Goal: Information Seeking & Learning: Find specific fact

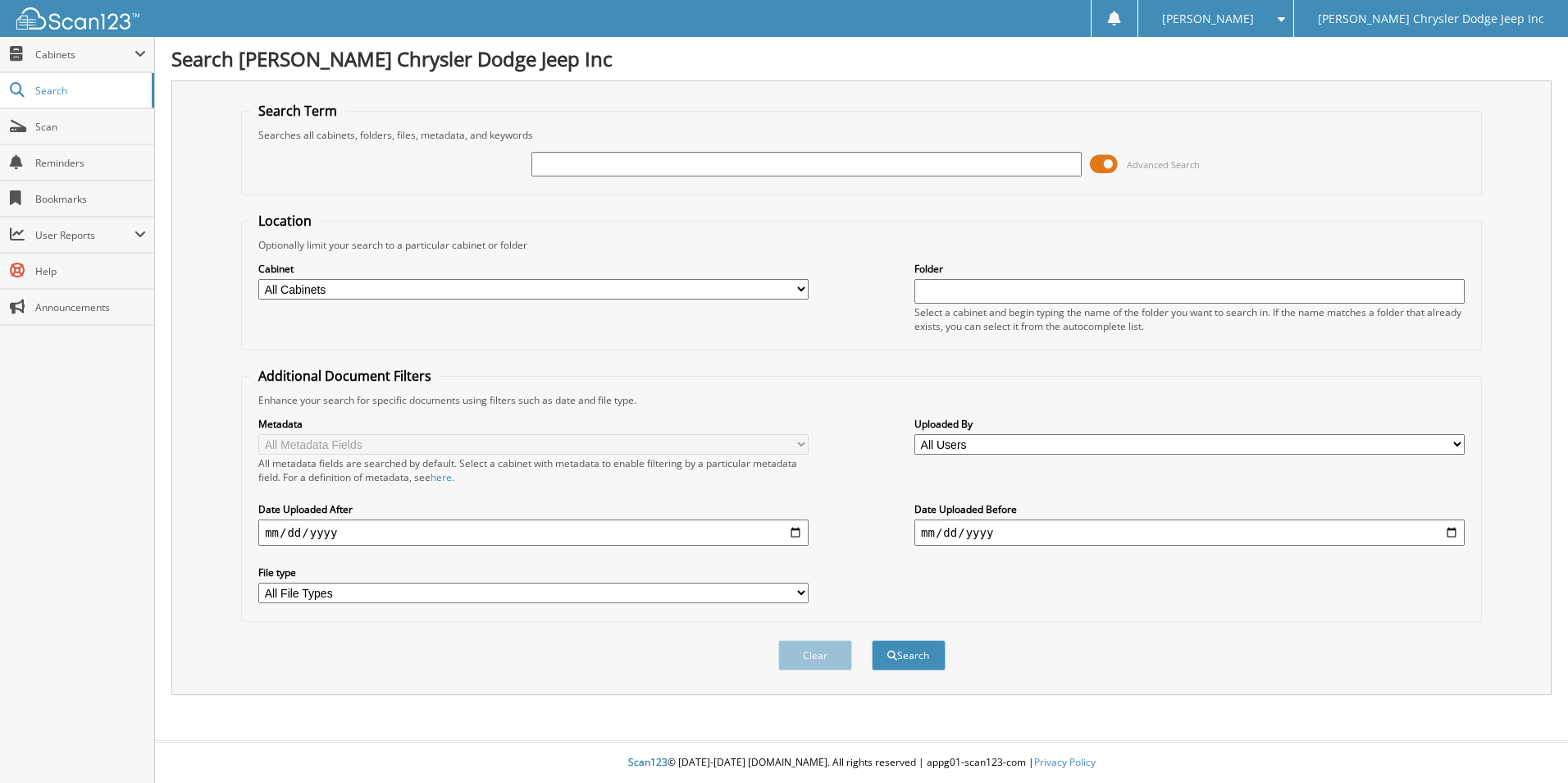
click at [628, 164] on input "text" at bounding box center [806, 163] width 550 height 25
type input "FMA7334"
click at [871, 640] on button "Search" at bounding box center [908, 655] width 74 height 31
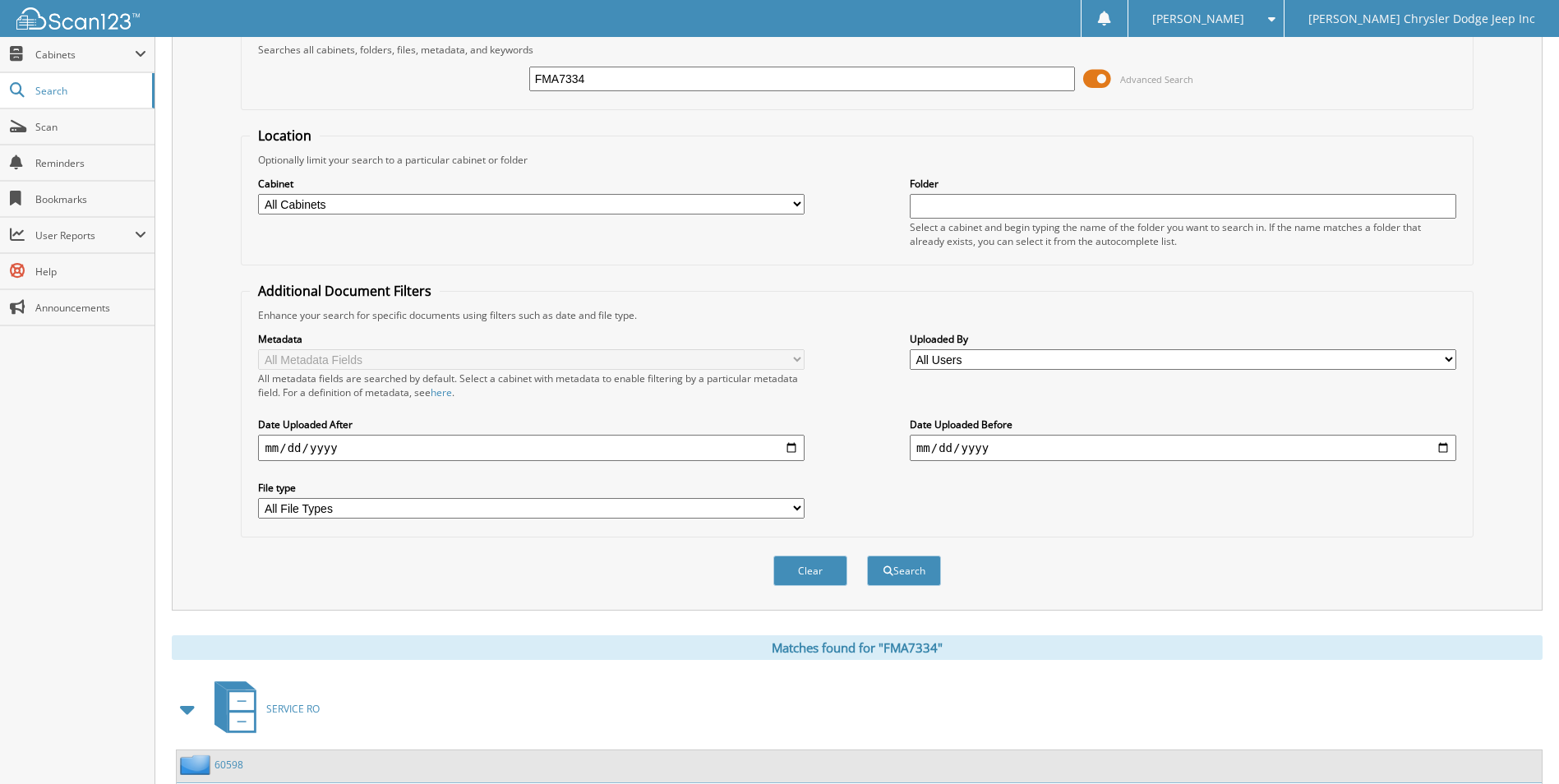
scroll to position [235, 0]
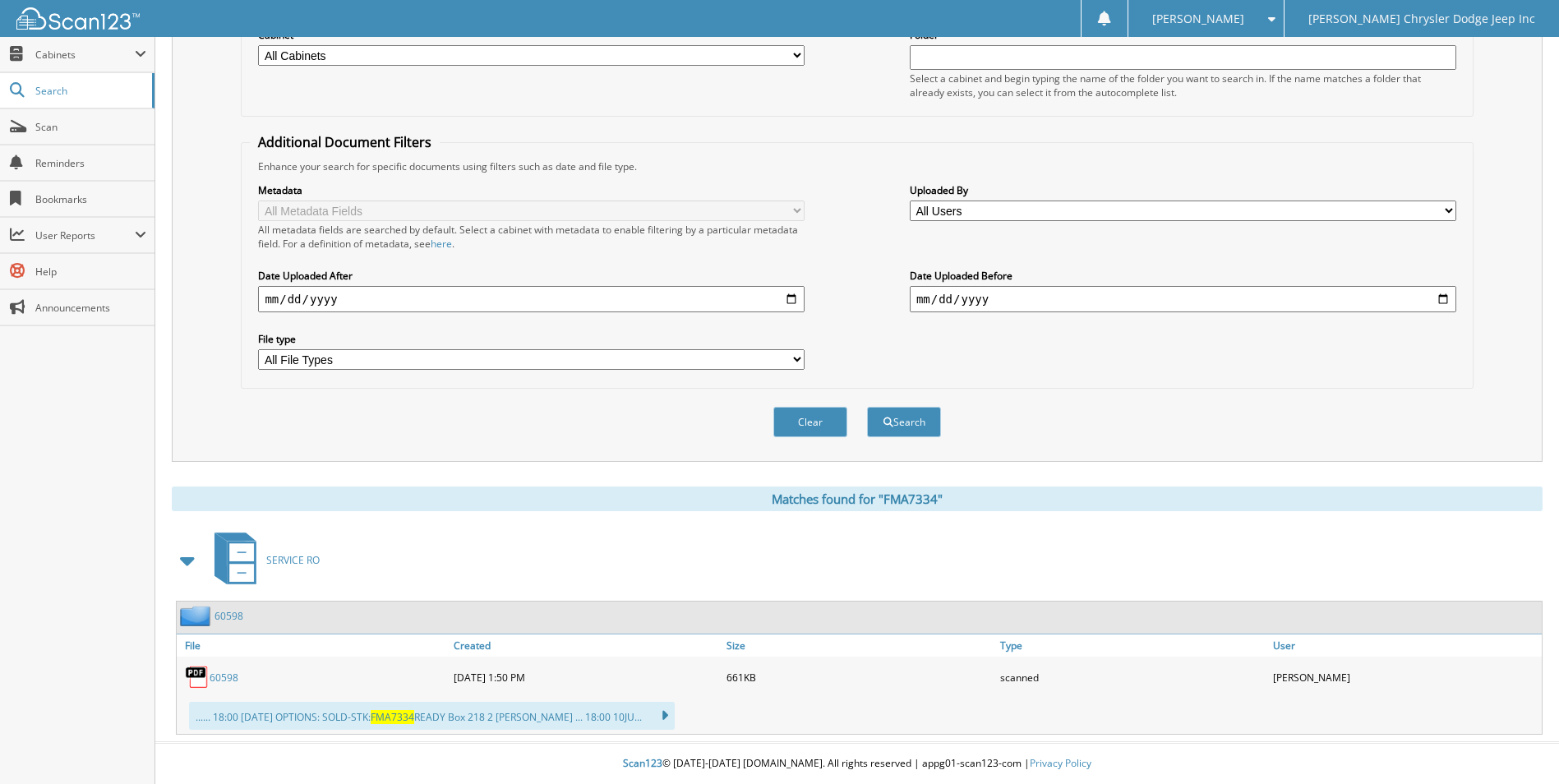
click at [229, 674] on link "60598" at bounding box center [223, 677] width 29 height 14
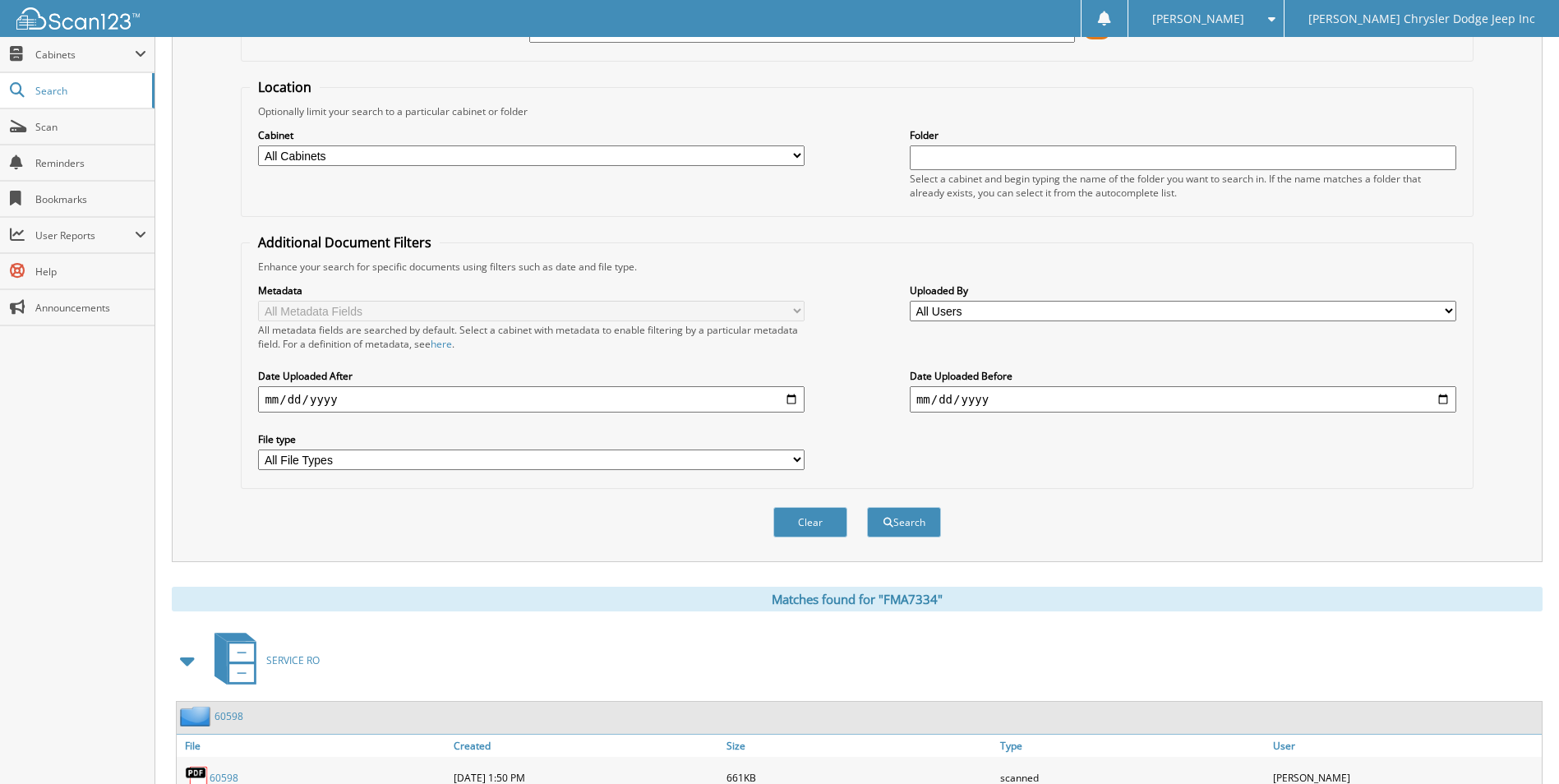
scroll to position [0, 0]
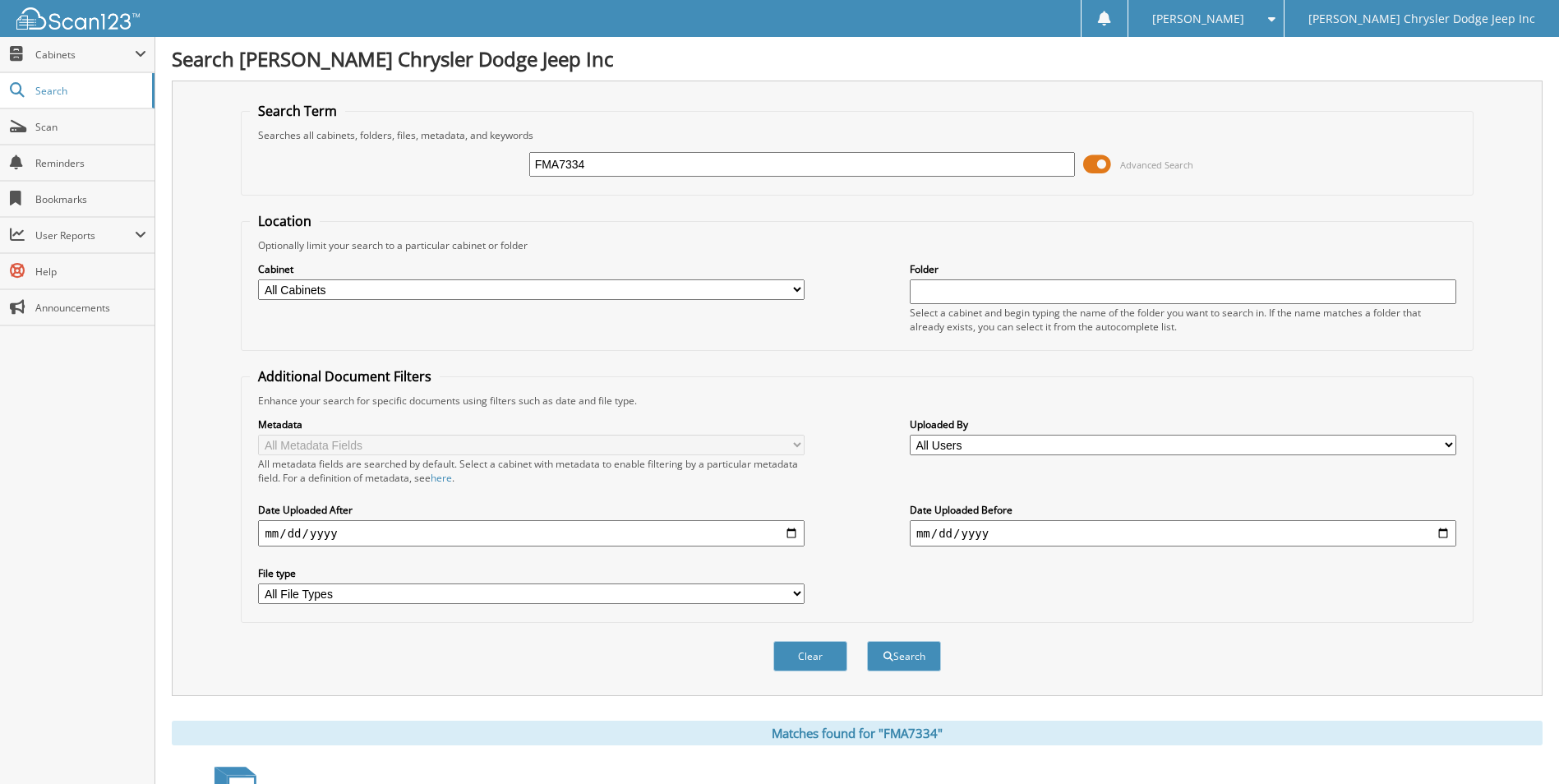
drag, startPoint x: 623, startPoint y: 164, endPoint x: 457, endPoint y: 170, distance: 166.1
click at [457, 170] on div "FMA7334 Advanced Search" at bounding box center [856, 164] width 1214 height 44
click at [559, 163] on input "FMA7334" at bounding box center [802, 164] width 547 height 25
type input "37334"
click at [604, 237] on fieldset "Location Optionally limit your search to a particular cabinet or folder Cabinet…" at bounding box center [856, 281] width 1232 height 139
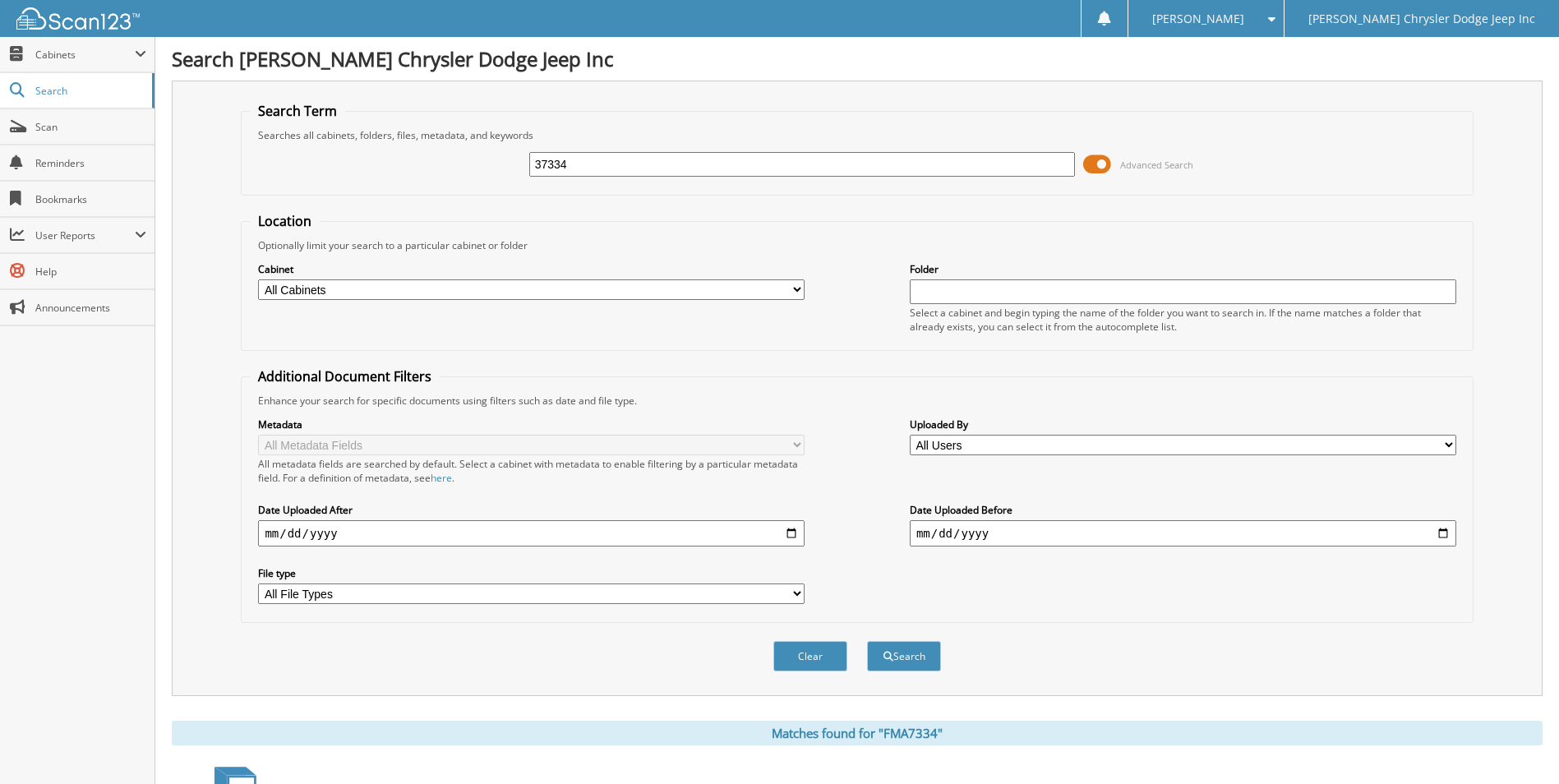
click at [665, 158] on input "37334" at bounding box center [802, 164] width 547 height 25
click at [867, 641] on button "Search" at bounding box center [904, 656] width 74 height 31
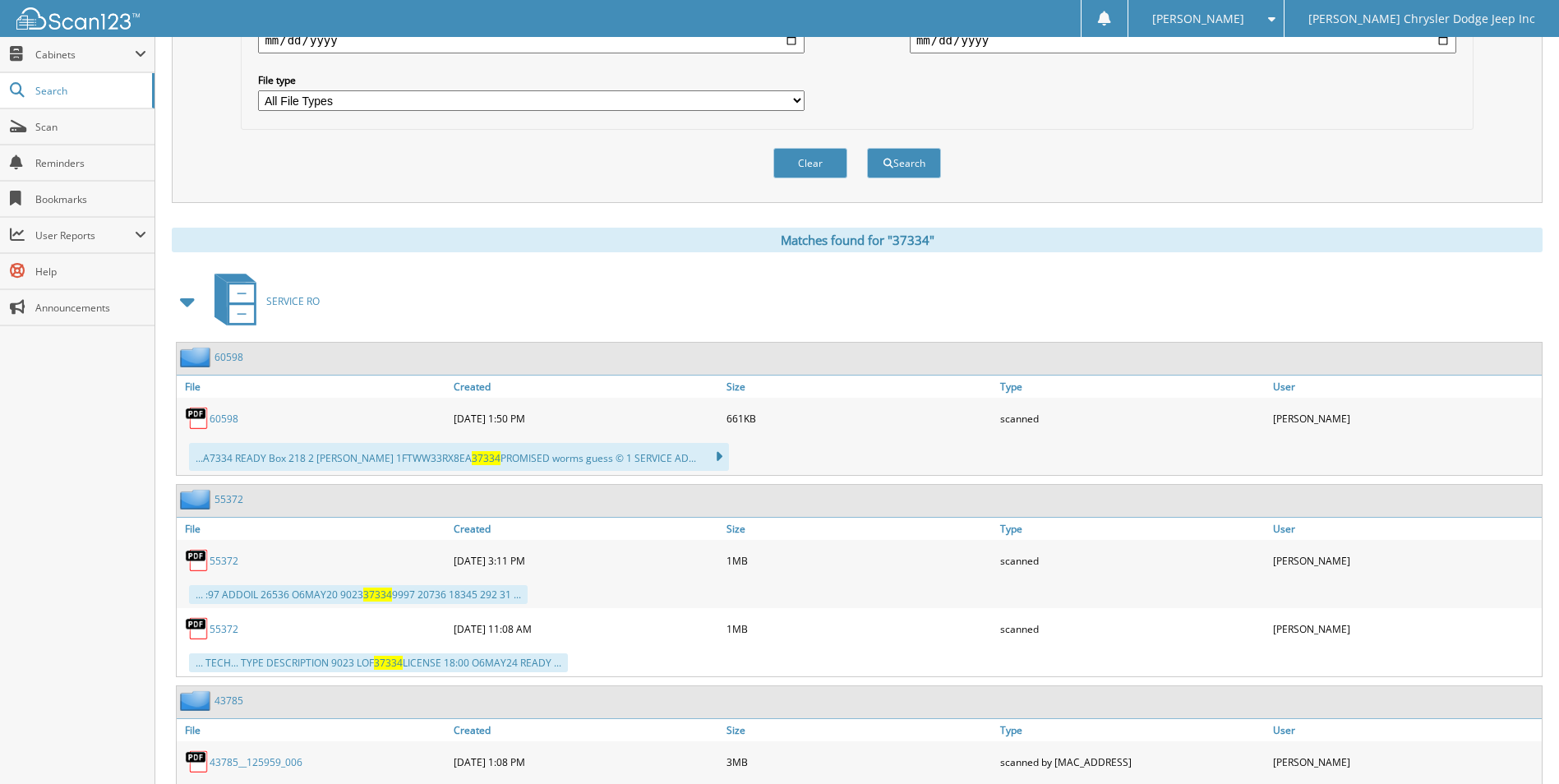
click at [214, 416] on link "60598" at bounding box center [223, 418] width 29 height 14
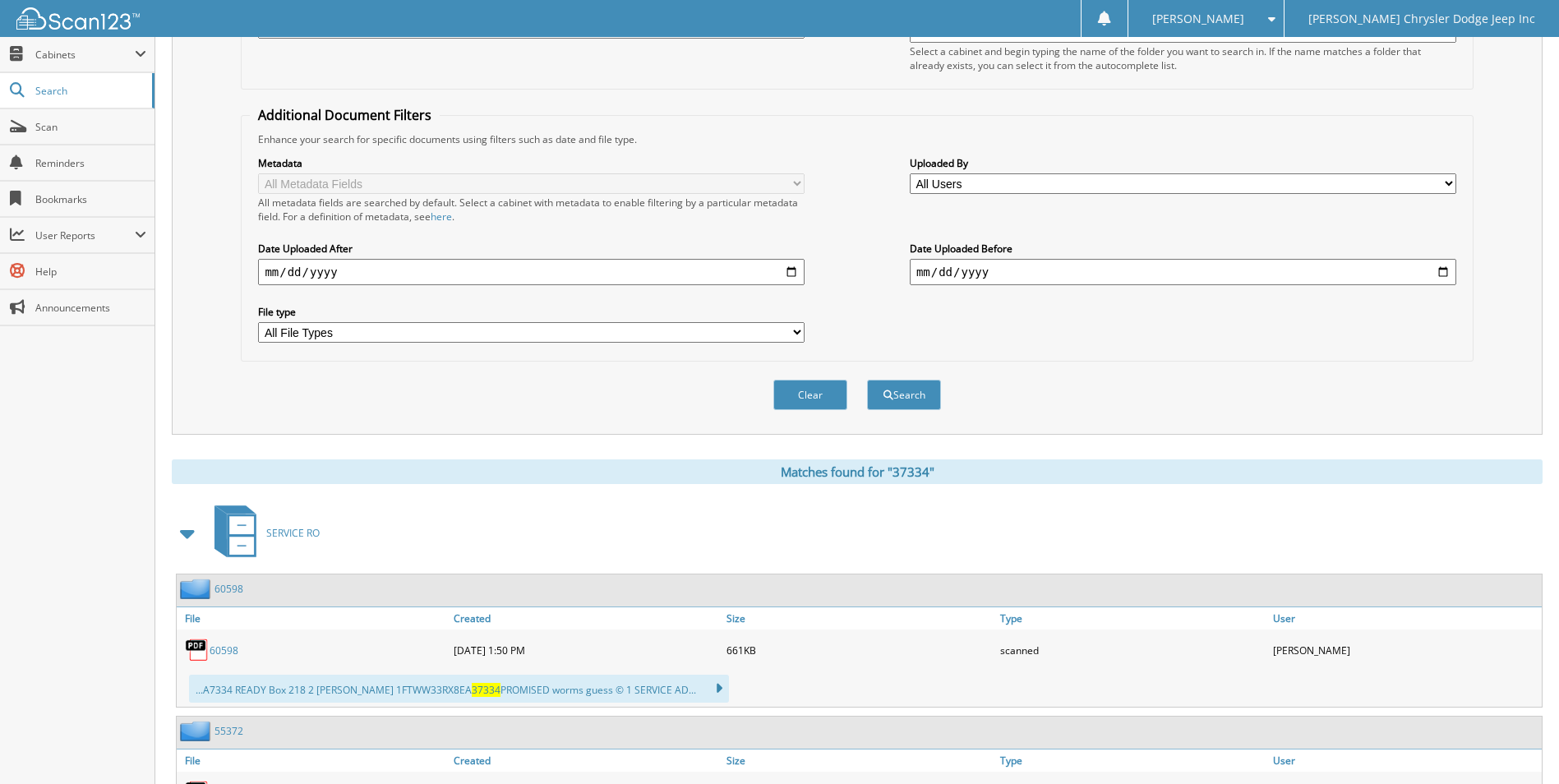
scroll to position [342, 0]
